Goal: Information Seeking & Learning: Understand process/instructions

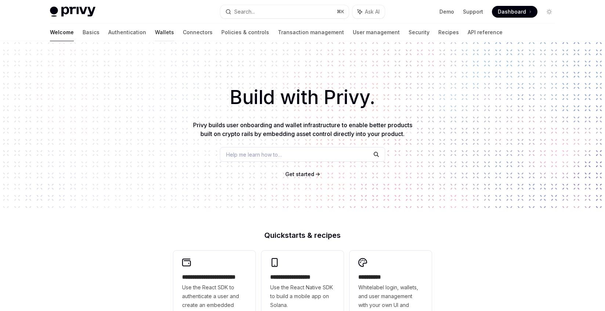
click at [155, 32] on link "Wallets" at bounding box center [164, 32] width 19 height 18
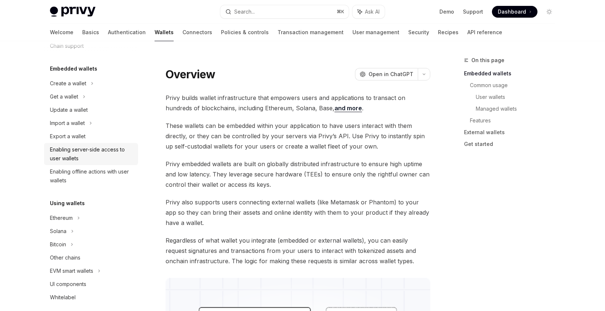
scroll to position [71, 0]
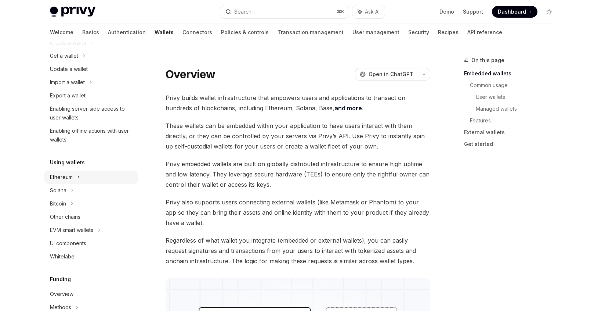
click at [69, 47] on div "Ethereum" at bounding box center [68, 42] width 36 height 9
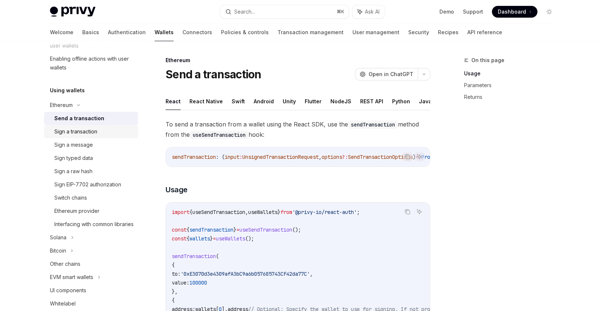
scroll to position [144, 0]
click at [89, 131] on div "Sign a transaction" at bounding box center [75, 130] width 43 height 9
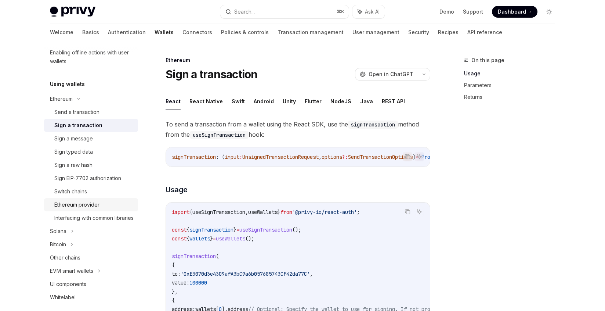
scroll to position [137, 0]
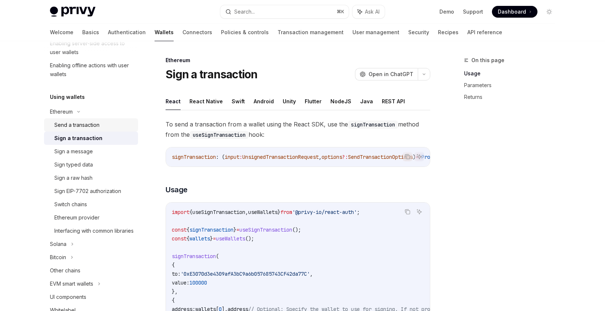
click at [85, 128] on div "Send a transaction" at bounding box center [76, 124] width 45 height 9
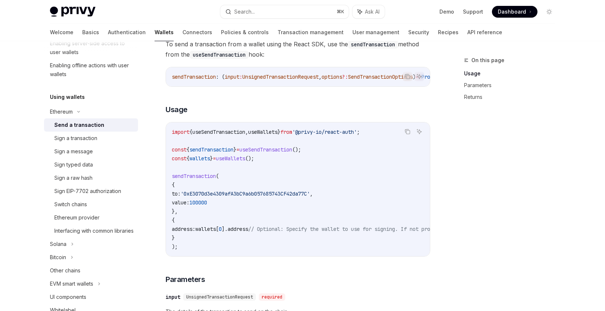
click at [217, 152] on span "sendTransaction" at bounding box center [211, 149] width 44 height 7
click at [280, 150] on span "useSendTransaction" at bounding box center [265, 149] width 53 height 7
drag, startPoint x: 184, startPoint y: 196, endPoint x: 244, endPoint y: 208, distance: 61.8
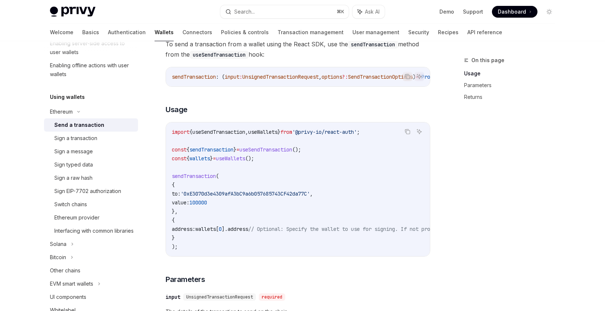
click at [244, 208] on code "import { useSendTransaction , useWallets } from '@privy-io/react-auth' ; const …" at bounding box center [364, 188] width 385 height 123
click at [181, 200] on code "import { useSendTransaction , useWallets } from '@privy-io/react-auth' ; const …" at bounding box center [364, 188] width 385 height 123
drag, startPoint x: 184, startPoint y: 195, endPoint x: 243, endPoint y: 202, distance: 60.0
click at [243, 202] on code "import { useSendTransaction , useWallets } from '@privy-io/react-auth' ; const …" at bounding box center [364, 188] width 385 height 123
click at [240, 204] on code "import { useSendTransaction , useWallets } from '@privy-io/react-auth' ; const …" at bounding box center [364, 188] width 385 height 123
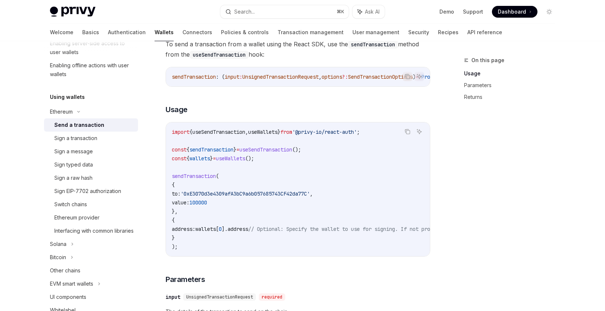
click at [217, 135] on span "useSendTransaction" at bounding box center [218, 131] width 53 height 7
click at [240, 160] on span "useWallets" at bounding box center [230, 158] width 29 height 7
click at [182, 33] on link "Connectors" at bounding box center [197, 32] width 30 height 18
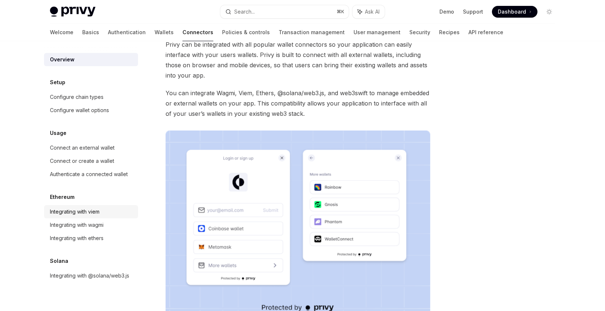
scroll to position [51, 0]
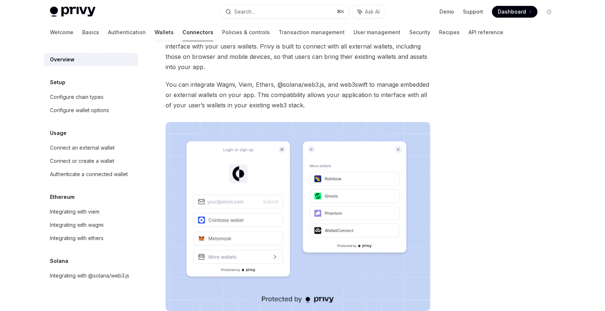
click at [155, 33] on link "Wallets" at bounding box center [164, 32] width 19 height 18
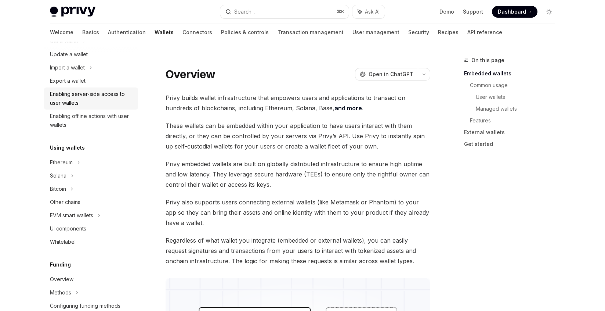
scroll to position [91, 0]
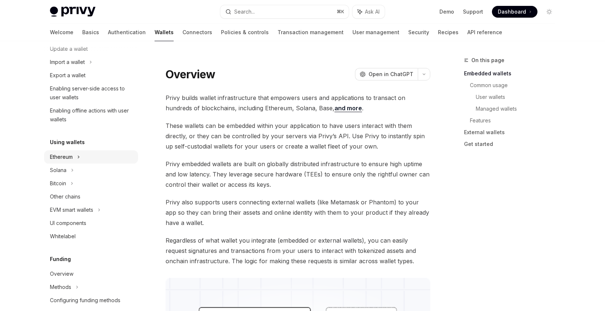
click at [71, 27] on div "Ethereum" at bounding box center [68, 22] width 36 height 9
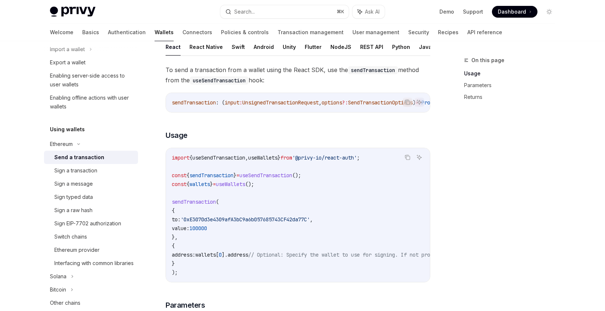
scroll to position [55, 0]
click at [266, 178] on span "useSendTransaction" at bounding box center [265, 174] width 53 height 7
click at [245, 186] on span "useWallets" at bounding box center [230, 183] width 29 height 7
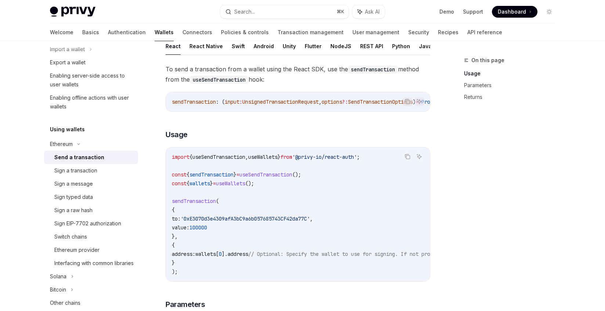
click at [277, 176] on span "useSendTransaction" at bounding box center [265, 174] width 53 height 7
click at [245, 186] on span "useWallets" at bounding box center [230, 183] width 29 height 7
click at [206, 186] on span "wallets" at bounding box center [199, 183] width 21 height 7
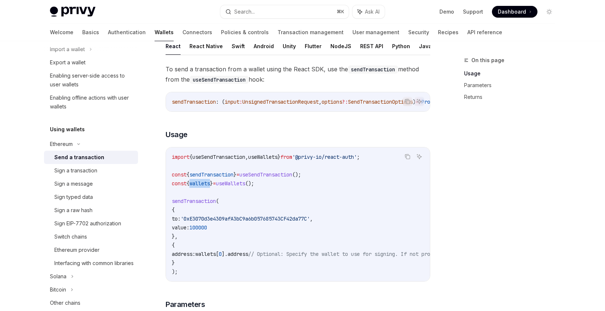
click at [206, 186] on span "wallets" at bounding box center [199, 183] width 21 height 7
click at [182, 32] on link "Connectors" at bounding box center [197, 32] width 30 height 18
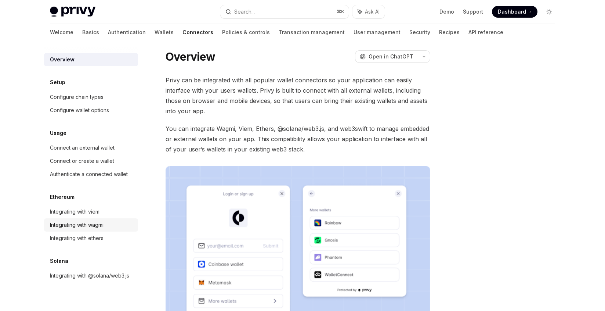
scroll to position [8, 0]
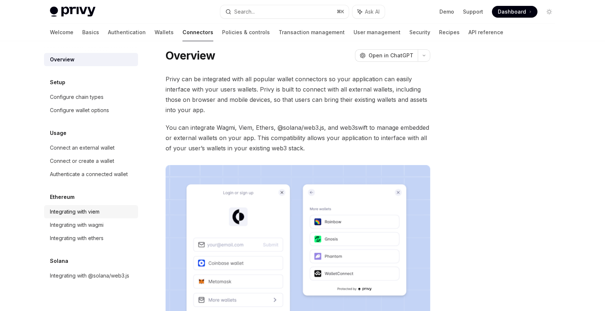
click at [91, 211] on div "Integrating with viem" at bounding box center [75, 211] width 50 height 9
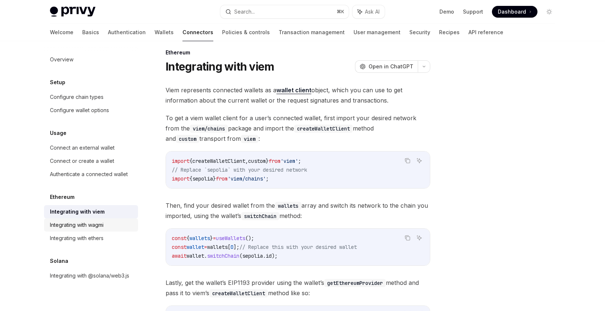
scroll to position [14, 0]
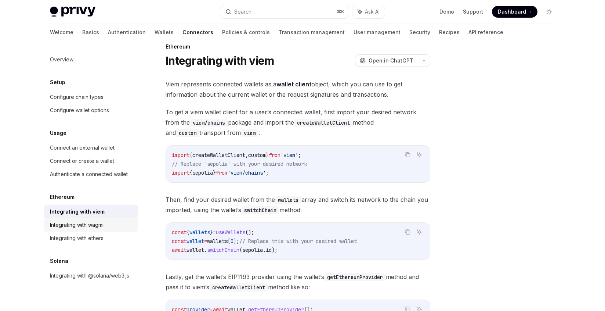
click at [88, 225] on div "Integrating with wagmi" at bounding box center [77, 224] width 54 height 9
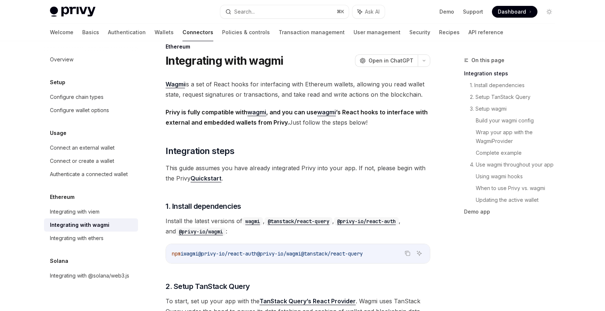
scroll to position [19, 0]
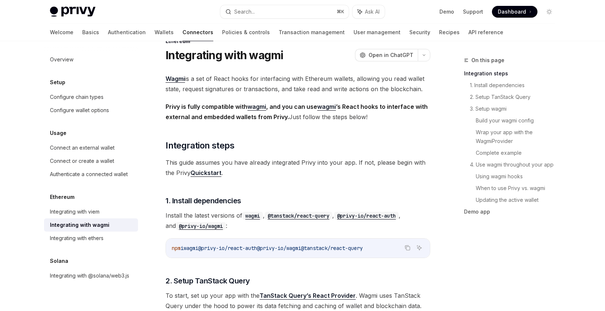
click at [301, 248] on span "@privy-io/wagmi" at bounding box center [279, 247] width 44 height 7
click at [90, 213] on div "Integrating with viem" at bounding box center [75, 211] width 50 height 9
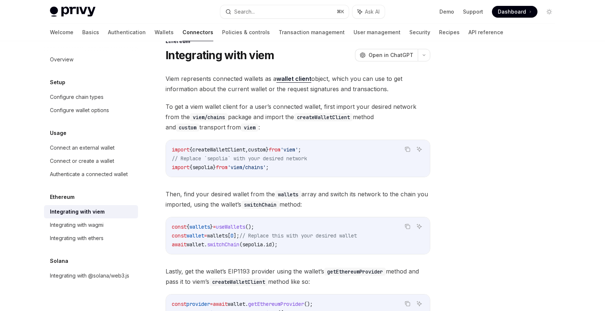
click at [90, 213] on div "Integrating with viem" at bounding box center [77, 211] width 55 height 9
click at [298, 148] on span "'viem'" at bounding box center [289, 149] width 18 height 7
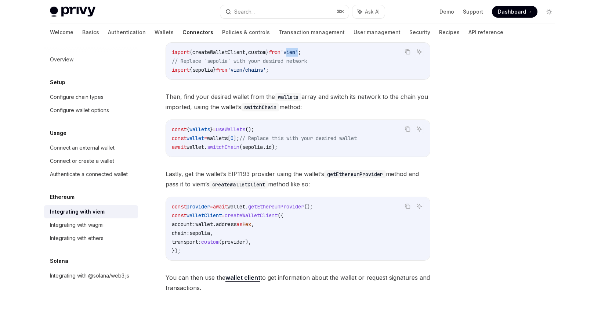
scroll to position [119, 0]
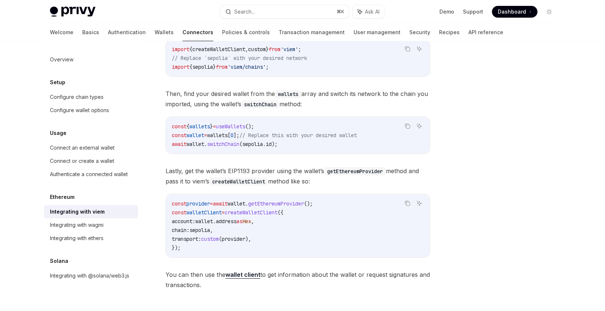
click at [304, 202] on span "getEthereumProvider" at bounding box center [276, 203] width 56 height 7
click at [265, 213] on span "createWalletClient" at bounding box center [251, 212] width 53 height 7
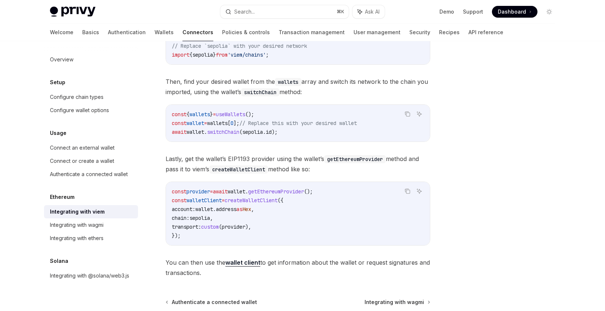
scroll to position [135, 0]
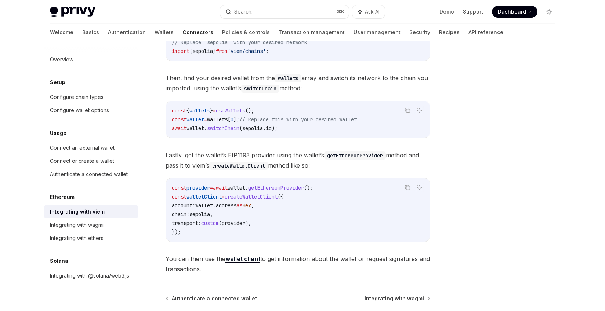
click at [204, 111] on span "wallets" at bounding box center [199, 110] width 21 height 7
click at [106, 146] on div "Connect an external wallet" at bounding box center [82, 147] width 65 height 9
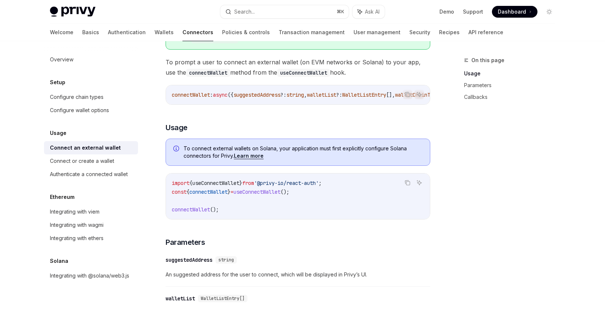
scroll to position [115, 0]
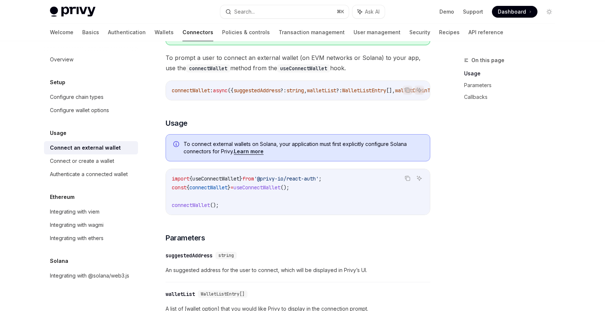
click at [191, 205] on span "connectWallet" at bounding box center [191, 205] width 38 height 7
click at [155, 33] on link "Wallets" at bounding box center [164, 32] width 19 height 18
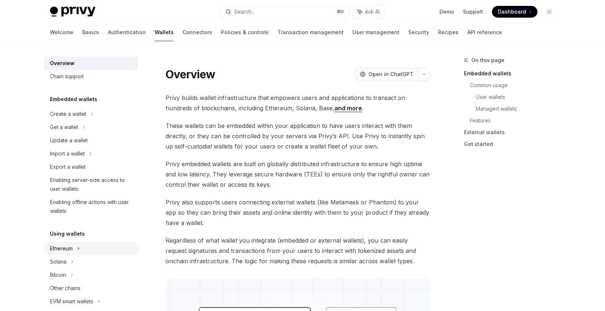
click at [64, 118] on div "Ethereum" at bounding box center [68, 113] width 36 height 9
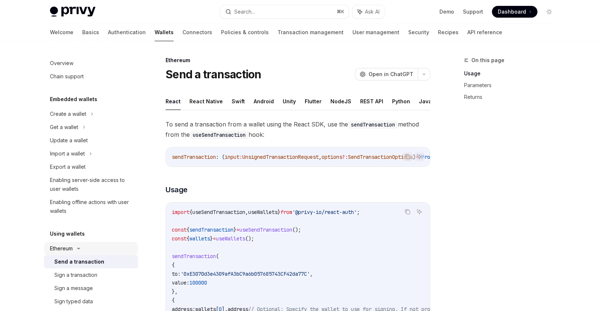
scroll to position [134, 0]
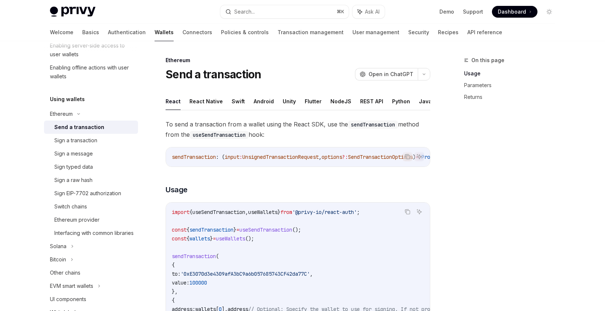
click at [245, 241] on span "useWallets" at bounding box center [230, 238] width 29 height 7
click at [243, 241] on span "useWallets" at bounding box center [230, 238] width 29 height 7
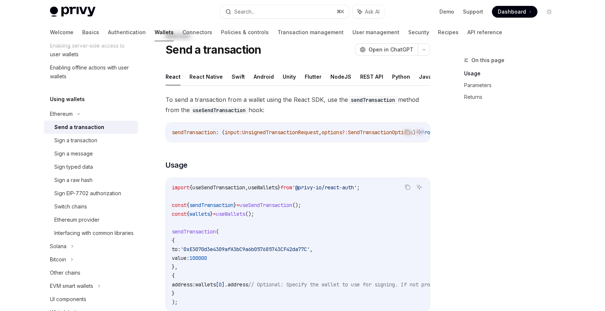
scroll to position [27, 0]
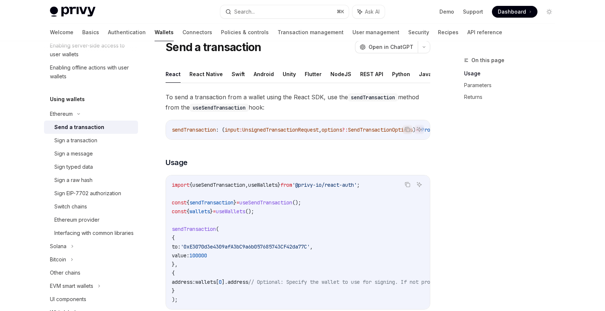
drag, startPoint x: 183, startPoint y: 248, endPoint x: 237, endPoint y: 261, distance: 55.7
click at [237, 261] on code "import { useSendTransaction , useWallets } from '@privy-io/react-auth' ; const …" at bounding box center [364, 241] width 385 height 123
click at [181, 250] on span "to:" at bounding box center [176, 246] width 9 height 7
click at [221, 250] on span "'0xE3070d3e4309afA3bC9a6b057685743CF42da77C'" at bounding box center [245, 246] width 129 height 7
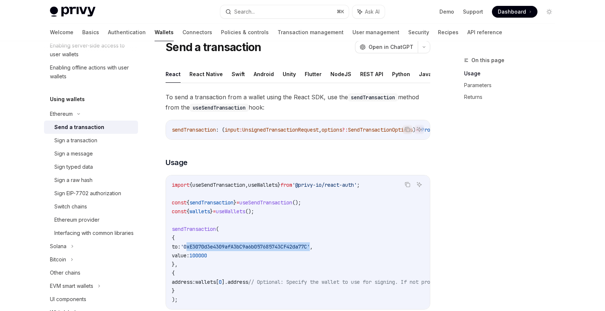
click at [221, 250] on span "'0xE3070d3e4309afA3bC9a6b057685743CF42da77C'" at bounding box center [245, 246] width 129 height 7
click at [344, 249] on code "import { useSendTransaction , useWallets } from '@privy-io/react-auth' ; const …" at bounding box center [364, 241] width 385 height 123
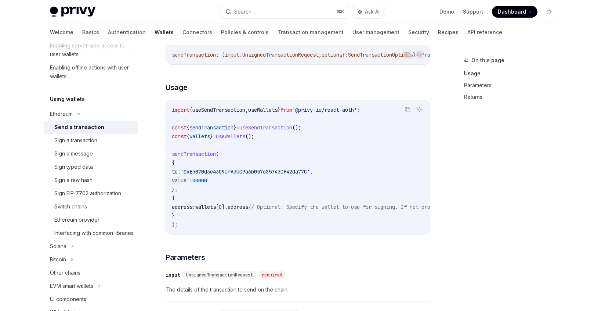
scroll to position [104, 0]
type textarea "*"
